Goal: Information Seeking & Learning: Learn about a topic

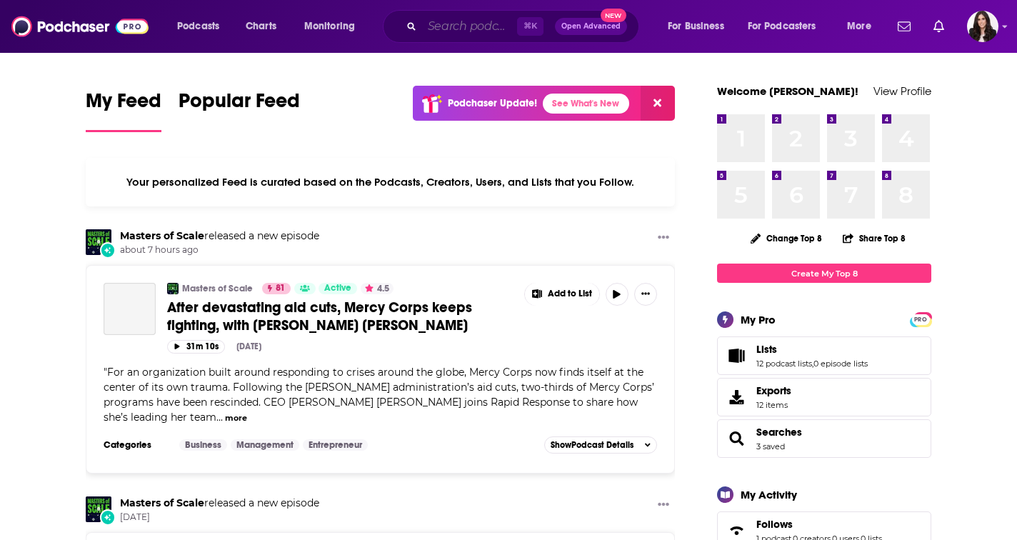
click at [446, 31] on input "Search podcasts, credits, & more..." at bounding box center [469, 26] width 95 height 23
paste input "[PERSON_NAME] Show"
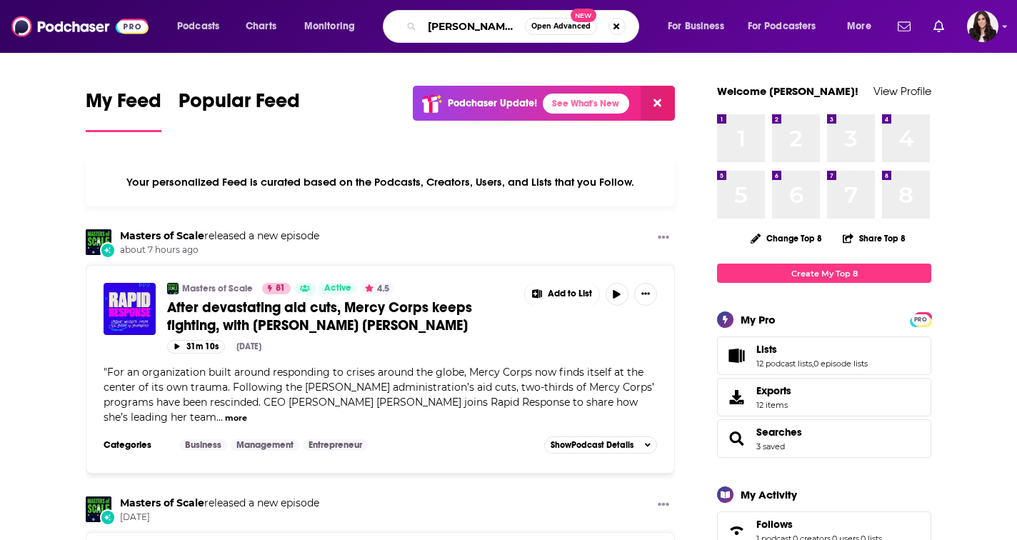
scroll to position [0, 6]
type input "[PERSON_NAME] Show"
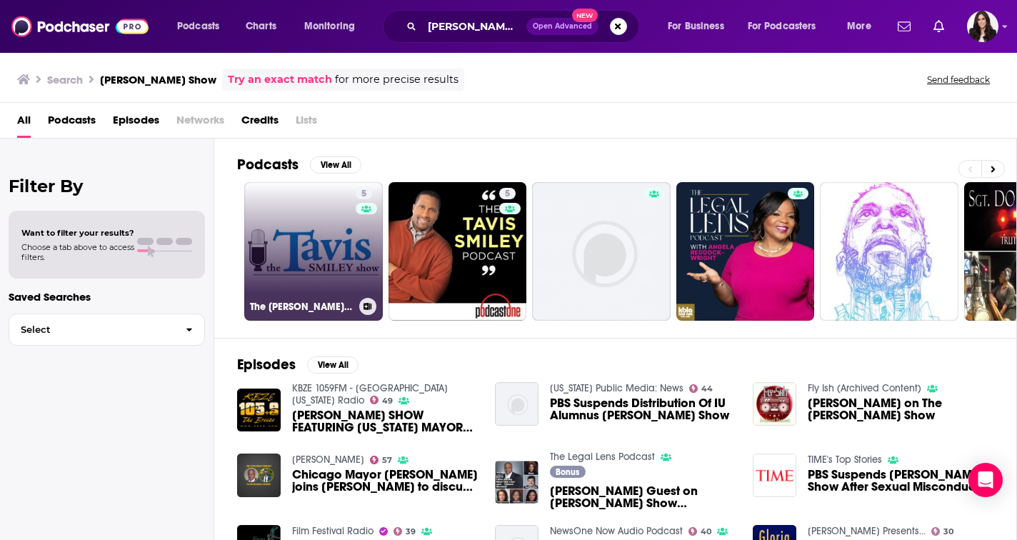
click at [324, 237] on link "5 The [PERSON_NAME] Show" at bounding box center [313, 251] width 139 height 139
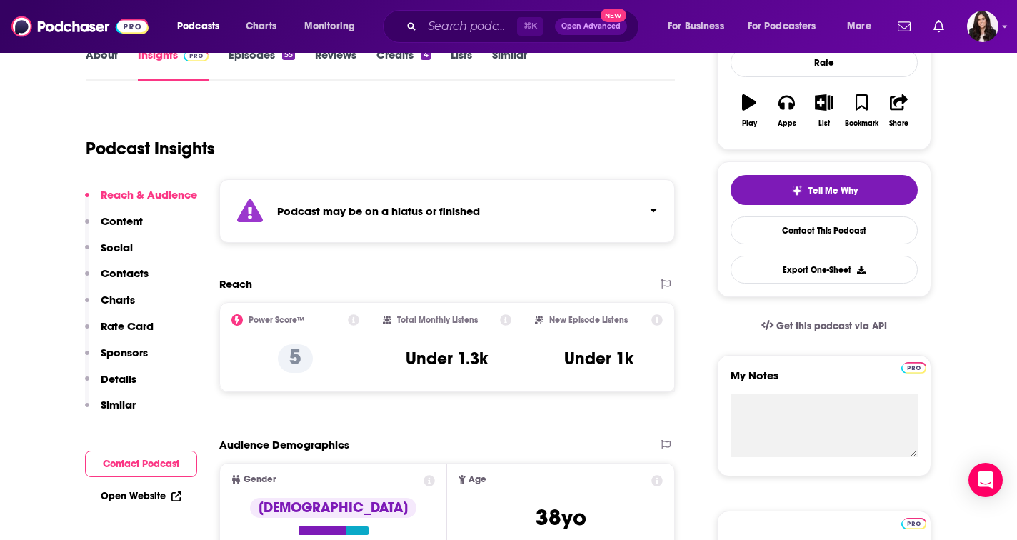
scroll to position [225, 0]
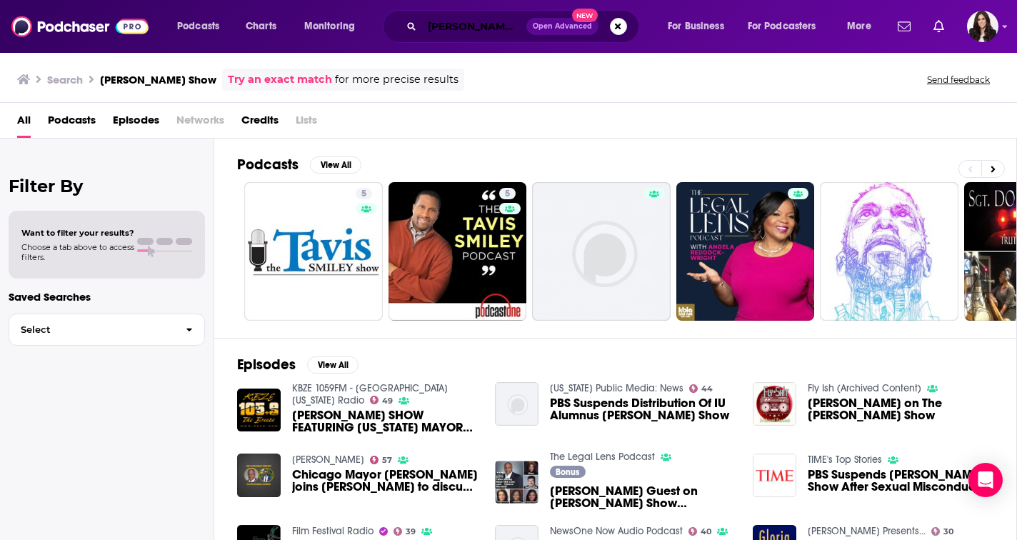
click at [430, 25] on input "[PERSON_NAME] Show" at bounding box center [474, 26] width 104 height 23
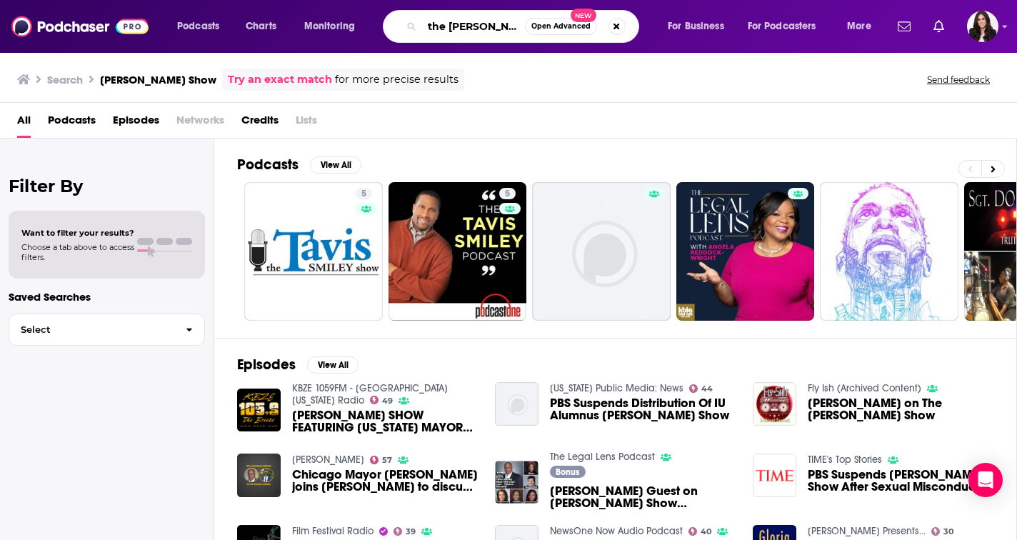
type input "the [PERSON_NAME] Show"
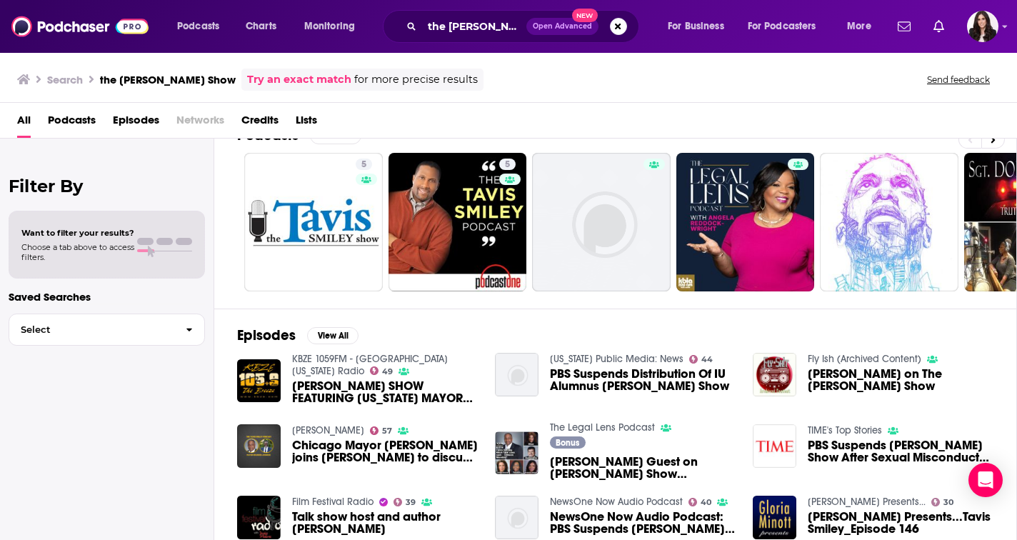
scroll to position [14, 0]
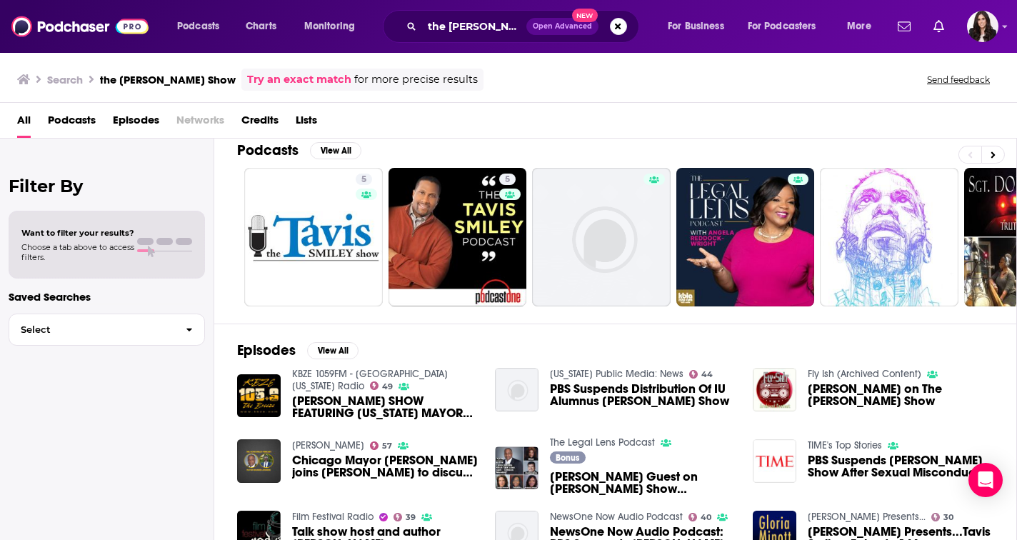
click at [404, 398] on span "[PERSON_NAME] SHOW FEATURING [US_STATE] MAYOR [PERSON_NAME]" at bounding box center [385, 407] width 186 height 24
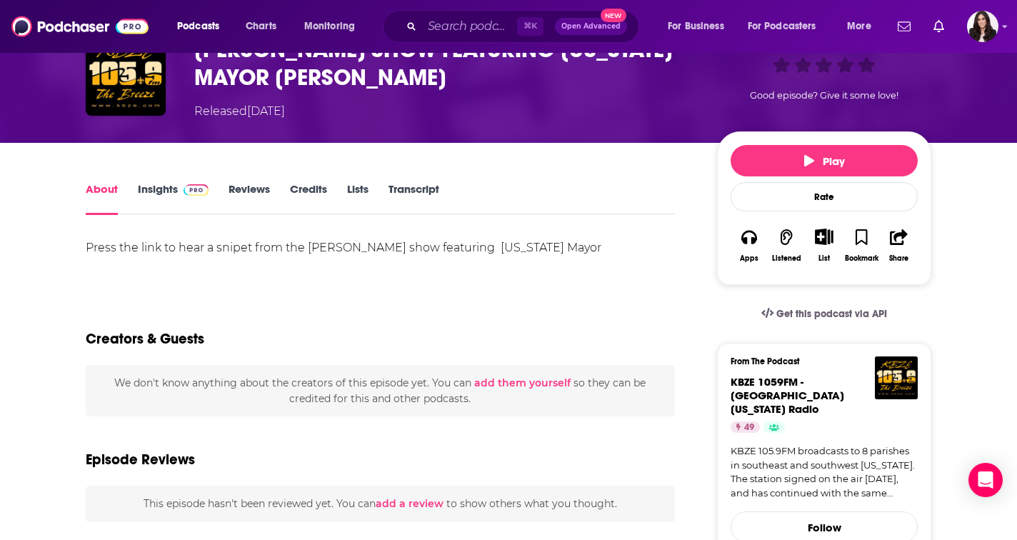
scroll to position [54, 0]
